Goal: Entertainment & Leisure: Browse casually

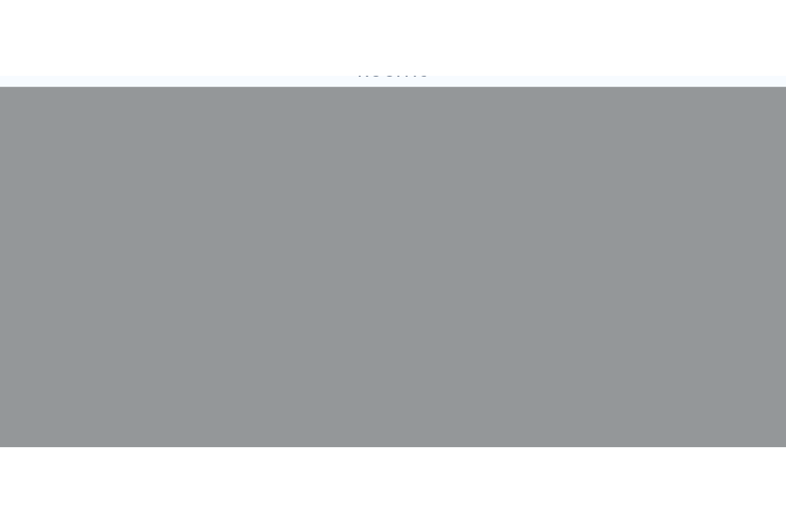
scroll to position [271, 0]
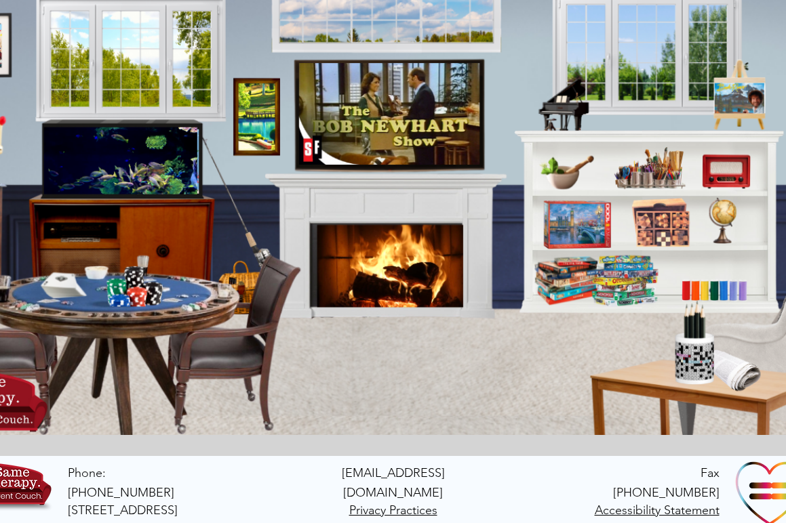
scroll to position [203, 0]
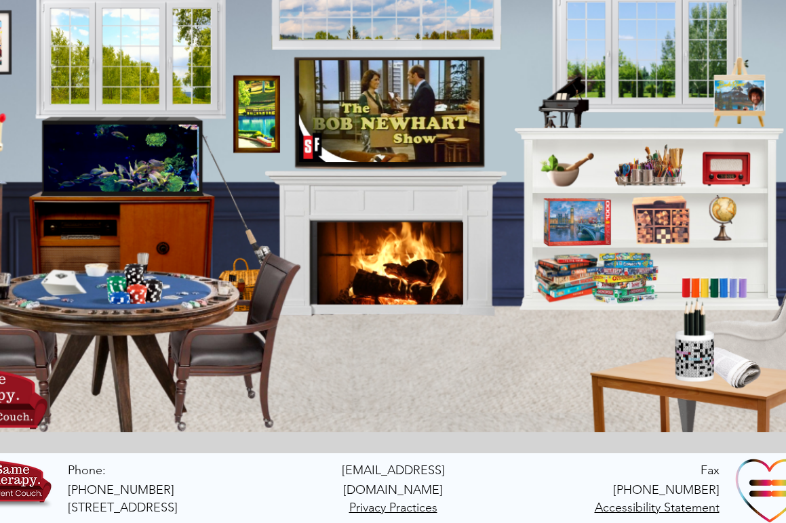
click at [451, 133] on icon "An image of a television that when clicked brings you to old school shows." at bounding box center [389, 111] width 180 height 101
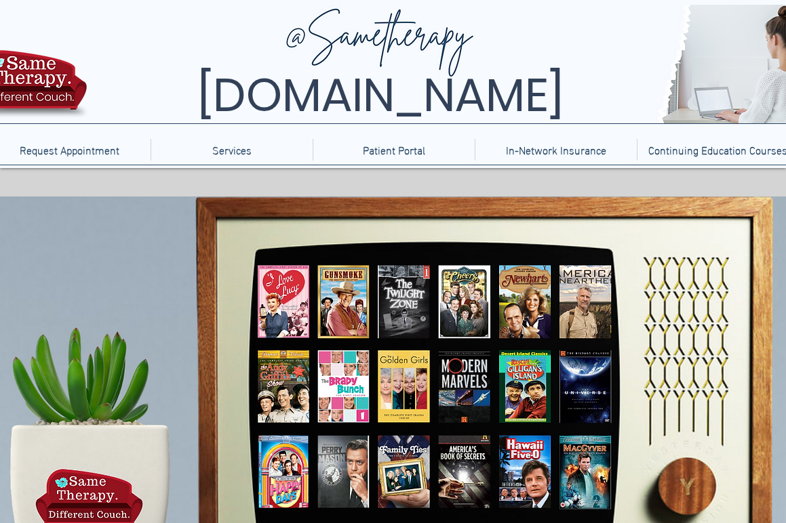
scroll to position [136, 0]
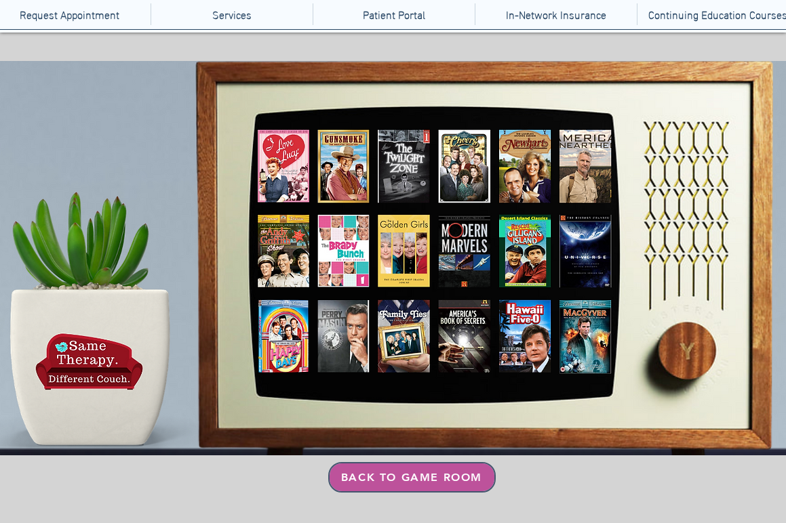
click at [364, 479] on span "Back to Game Room" at bounding box center [411, 477] width 141 height 13
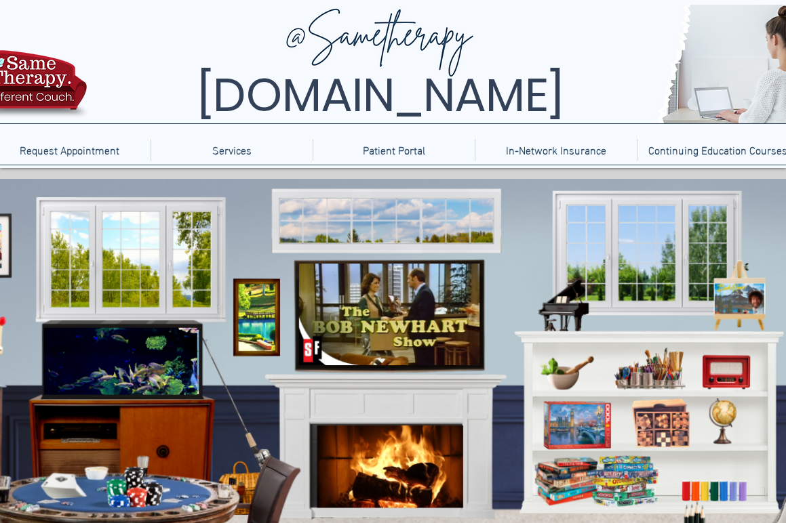
click at [612, 483] on icon "An image of a stack of boardgames that when clicked brings you to a page of dif…" at bounding box center [595, 481] width 123 height 50
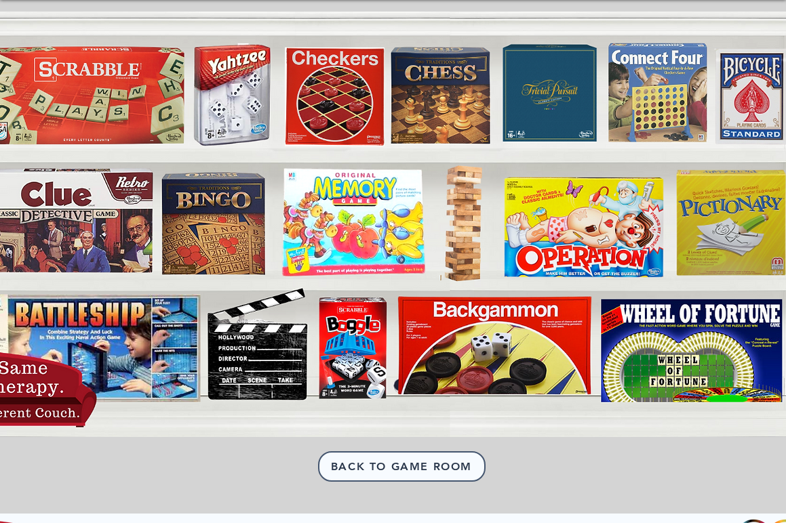
scroll to position [136, 0]
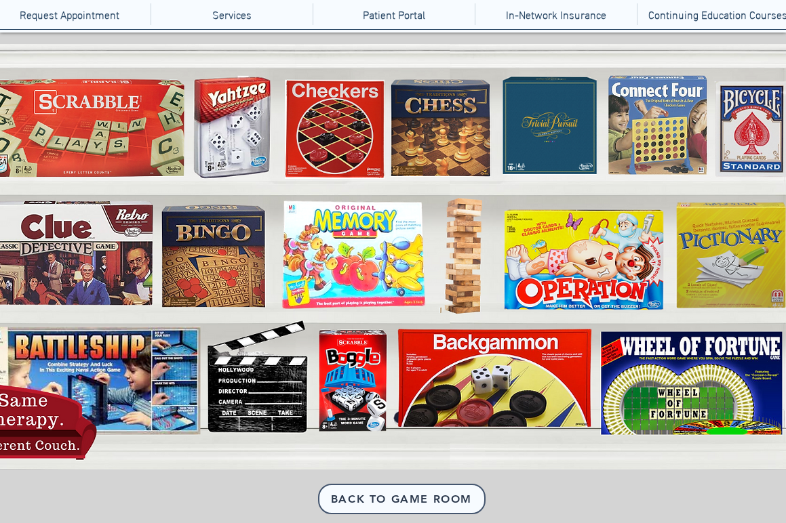
click at [144, 362] on icon "Battleship" at bounding box center [88, 383] width 212 height 97
